Goal: Information Seeking & Learning: Learn about a topic

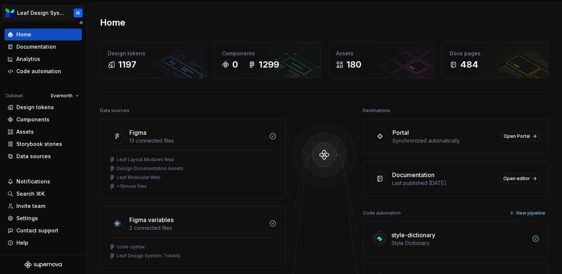
click at [80, 4] on html "Leaf Design System IR Home Documentation Analytics Code automation Dataset Ever…" at bounding box center [281, 137] width 562 height 274
click at [41, 51] on div "Documentation" at bounding box center [42, 47] width 77 height 12
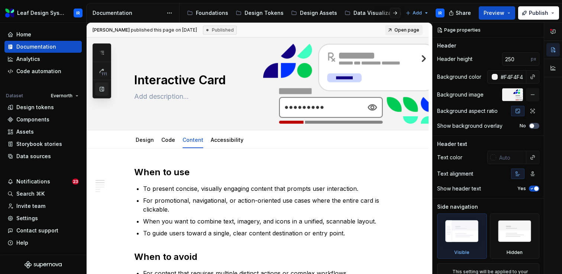
click at [105, 89] on button "button" at bounding box center [101, 89] width 13 height 13
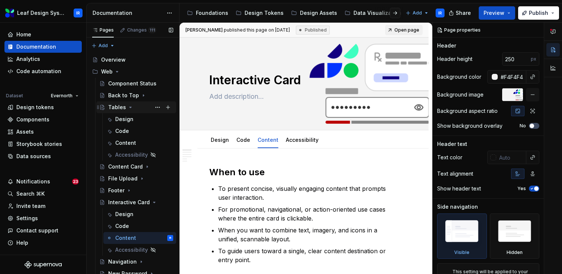
click at [128, 108] on icon "Page tree" at bounding box center [130, 107] width 6 height 6
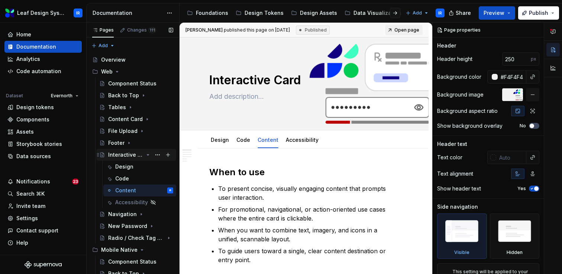
click at [148, 155] on icon "Page tree" at bounding box center [148, 155] width 2 height 1
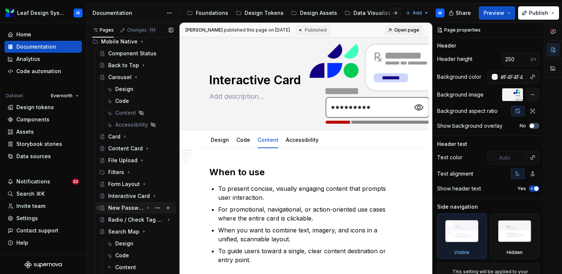
scroll to position [166, 0]
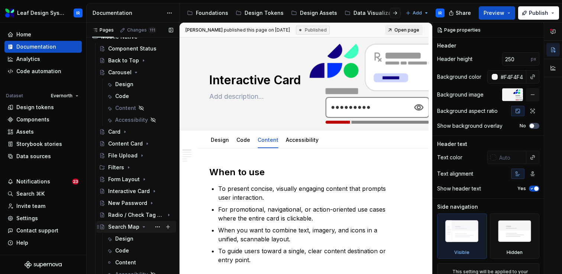
click at [141, 228] on icon "Page tree" at bounding box center [144, 227] width 6 height 6
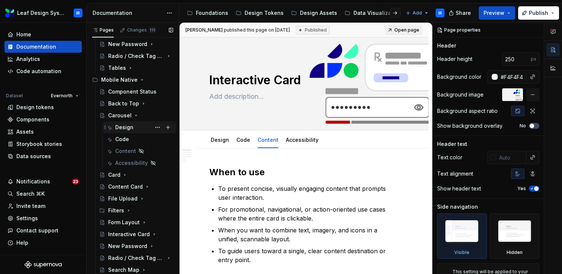
click at [128, 126] on div "Design" at bounding box center [124, 127] width 18 height 7
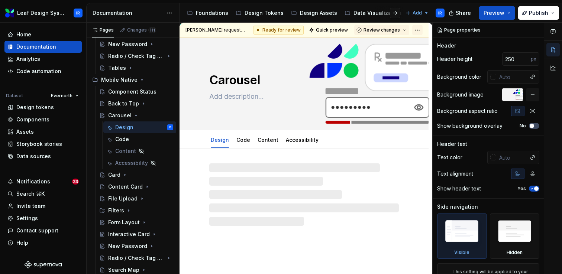
click at [422, 30] on html "Leaf Design System IR Home Documentation Analytics Code automation Dataset Ever…" at bounding box center [281, 137] width 562 height 274
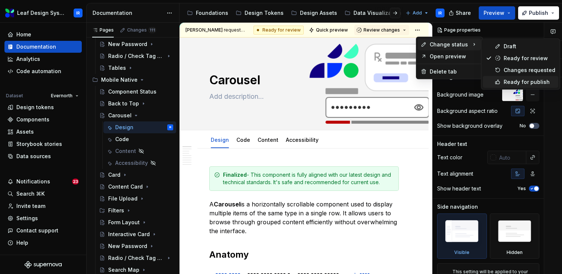
click at [509, 82] on div "Ready for publish" at bounding box center [530, 81] width 52 height 7
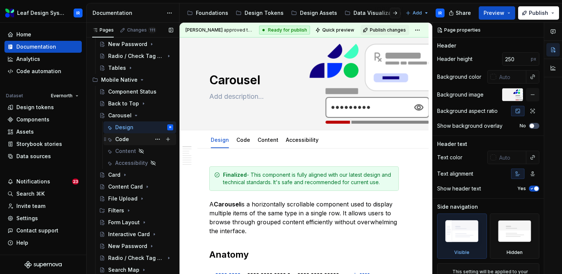
click at [139, 141] on div "Code" at bounding box center [144, 139] width 58 height 10
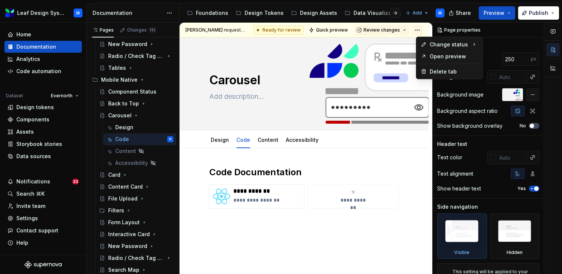
click at [422, 28] on html "Leaf Design System IR Home Documentation Analytics Code automation Dataset Ever…" at bounding box center [281, 137] width 562 height 274
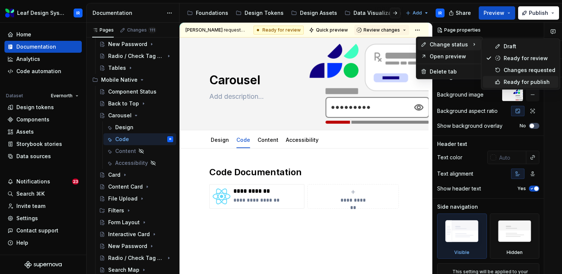
click at [508, 84] on div "Ready for publish" at bounding box center [530, 81] width 52 height 7
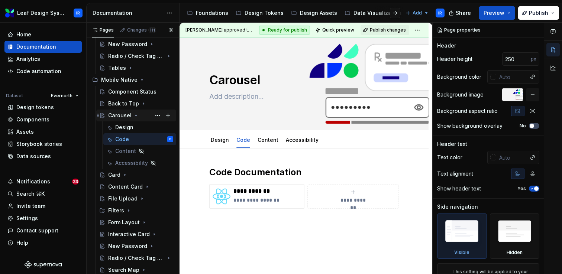
click at [136, 116] on icon "Page tree" at bounding box center [136, 116] width 6 height 6
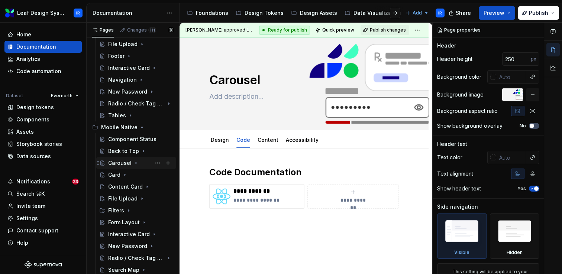
scroll to position [75, 0]
click at [137, 32] on div "Changes 111" at bounding box center [141, 30] width 29 height 6
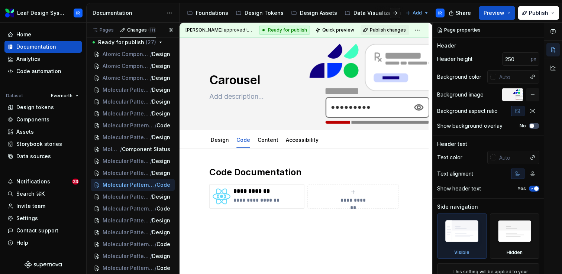
scroll to position [1041, 0]
type textarea "*"
